Goal: Book appointment/travel/reservation

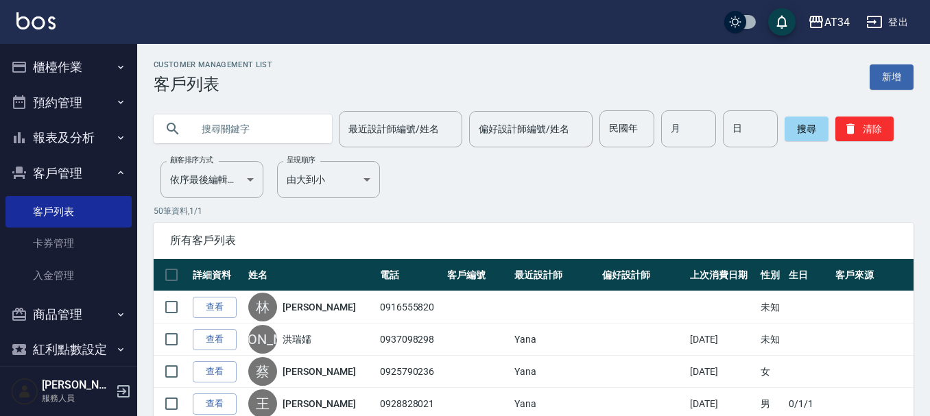
click at [86, 111] on button "預約管理" at bounding box center [68, 103] width 126 height 36
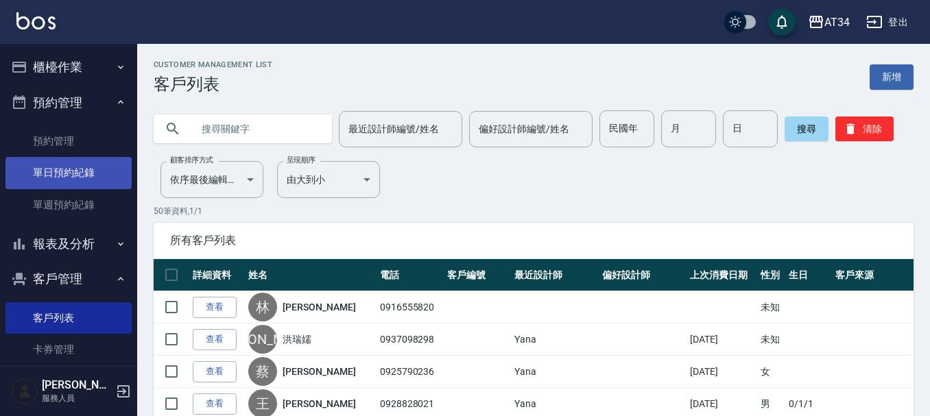
click at [92, 172] on link "單日預約紀錄" at bounding box center [68, 173] width 126 height 32
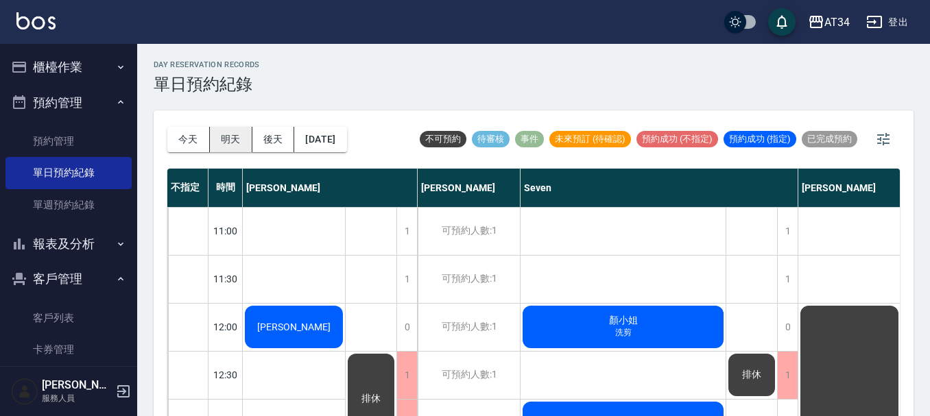
click at [232, 128] on button "明天" at bounding box center [231, 139] width 43 height 25
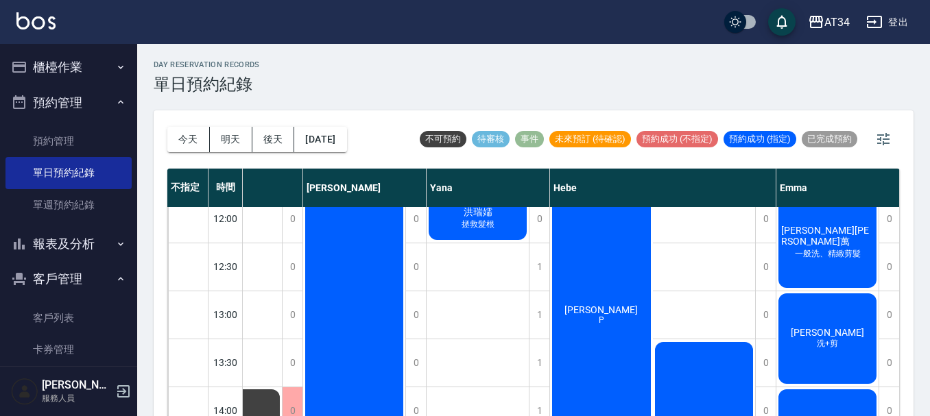
scroll to position [137, 1078]
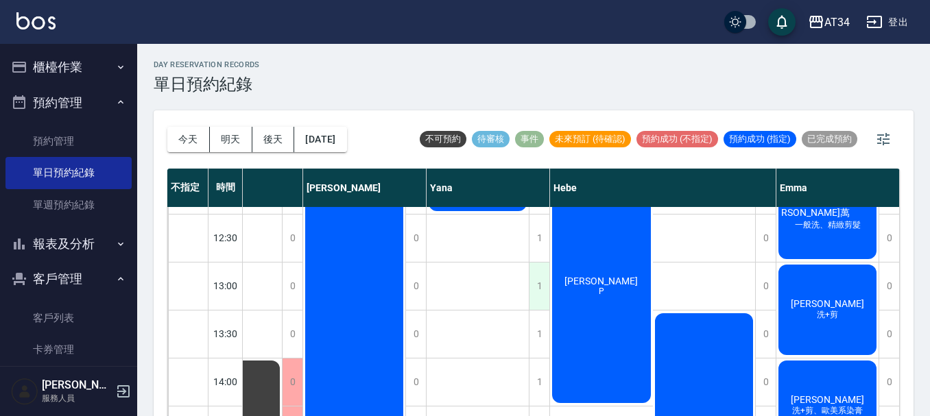
click at [538, 285] on div "1" at bounding box center [539, 286] width 21 height 47
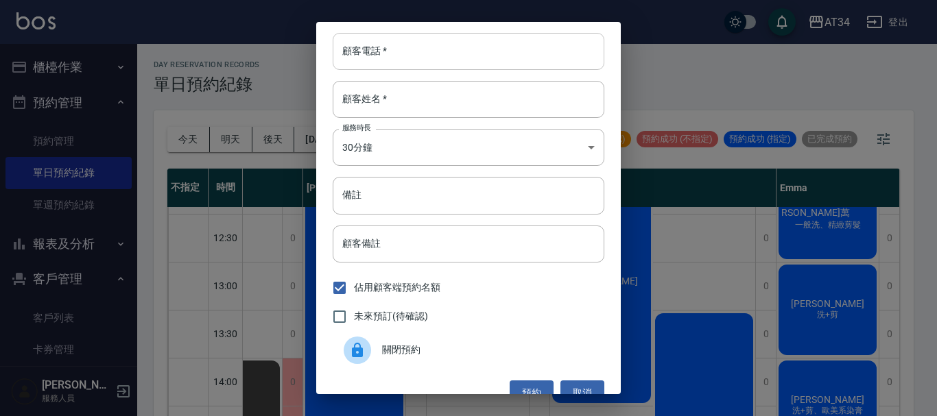
click at [377, 66] on input "顧客電話   *" at bounding box center [469, 51] width 272 height 37
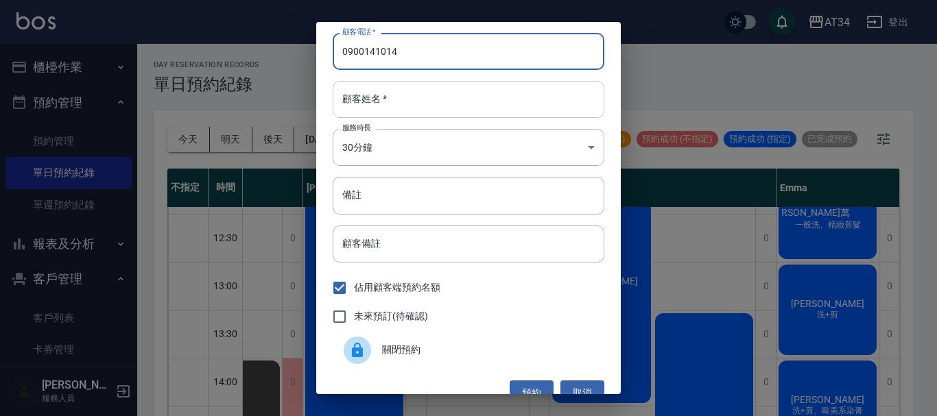
type input "0900141014"
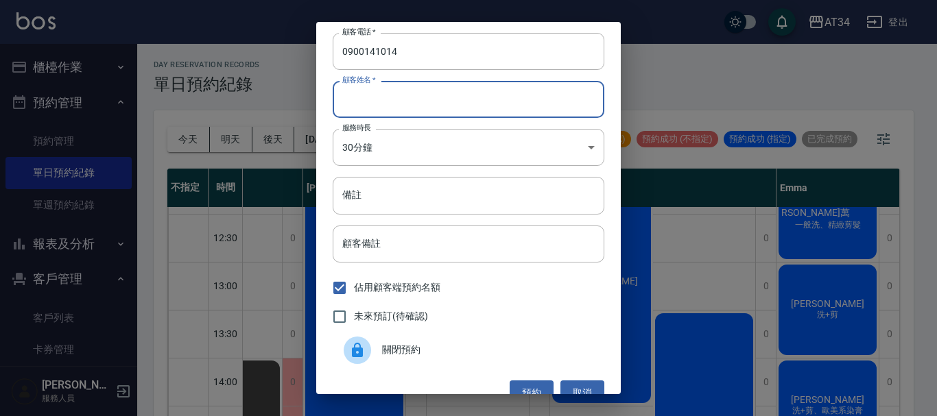
click at [372, 93] on div "顧客姓名   * 顧客姓名   *" at bounding box center [469, 99] width 272 height 37
type input "U"
type input "[PERSON_NAME]"
click at [370, 193] on input "備註" at bounding box center [469, 195] width 272 height 37
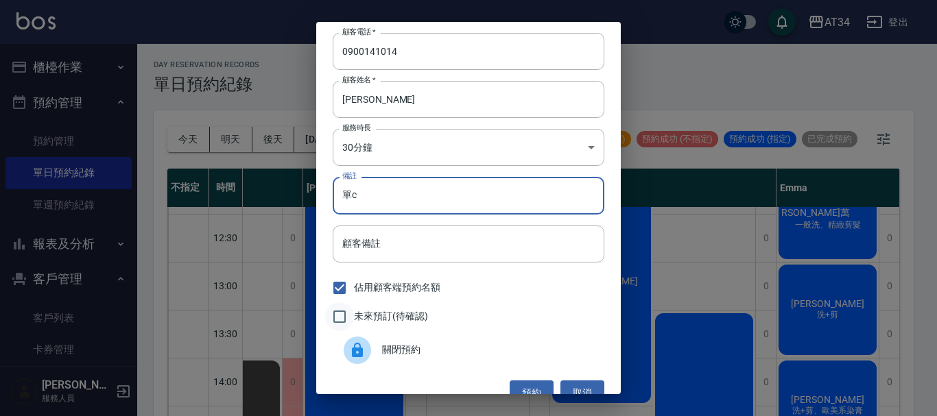
type input "單c"
click at [343, 320] on input "未來預訂(待確認)" at bounding box center [339, 316] width 29 height 29
checkbox input "true"
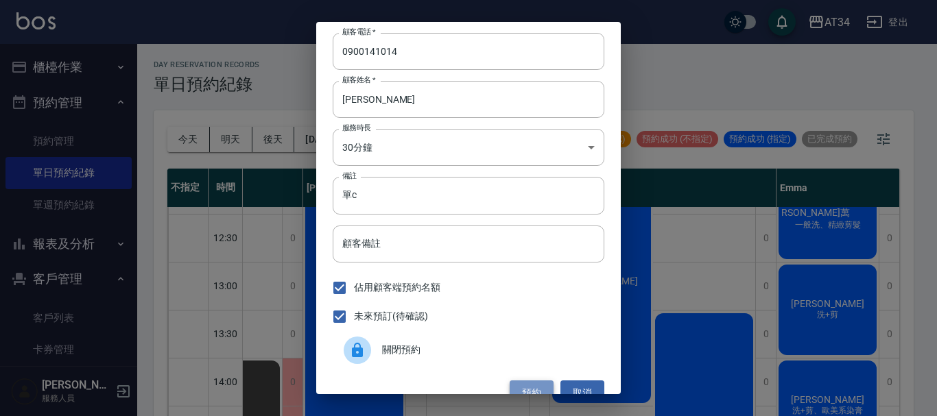
click at [531, 389] on button "預約" at bounding box center [532, 393] width 44 height 25
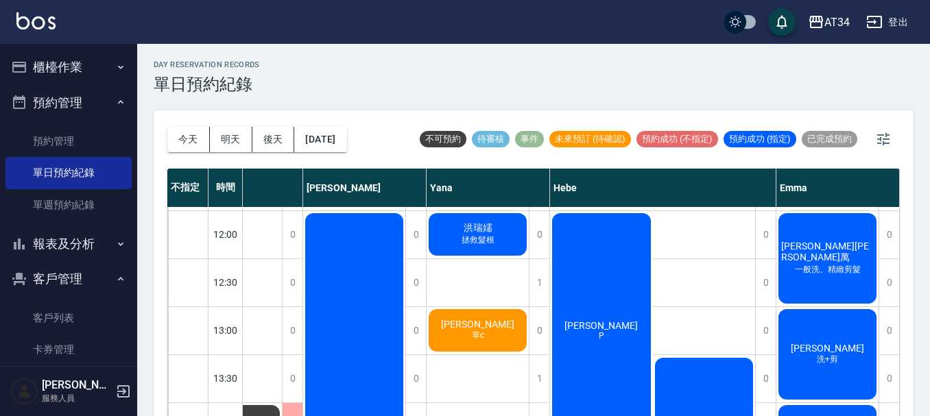
scroll to position [115, 1078]
